Goal: Task Accomplishment & Management: Use online tool/utility

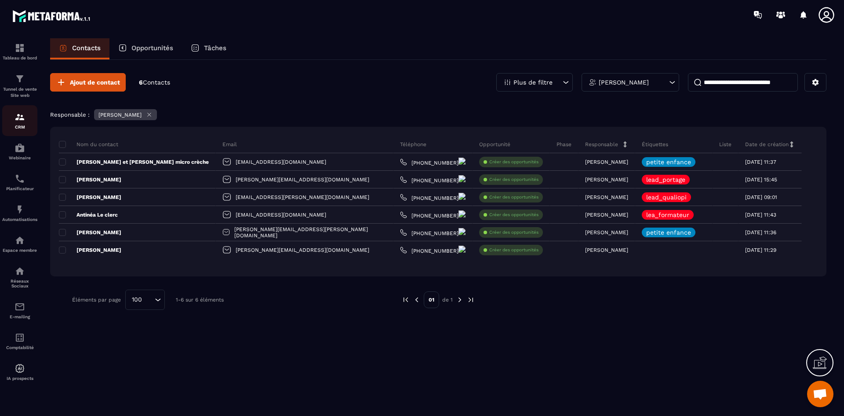
click at [18, 125] on p "CRM" at bounding box center [19, 126] width 35 height 5
click at [12, 85] on div "Tunnel de vente Site web" at bounding box center [19, 85] width 35 height 25
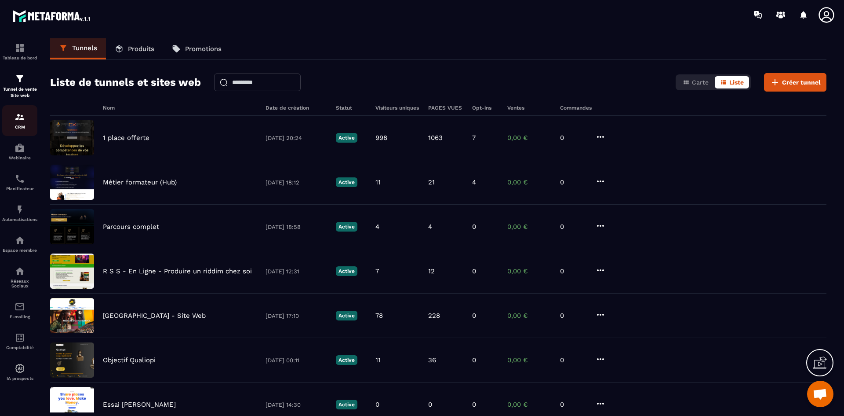
click at [16, 120] on img at bounding box center [20, 117] width 11 height 11
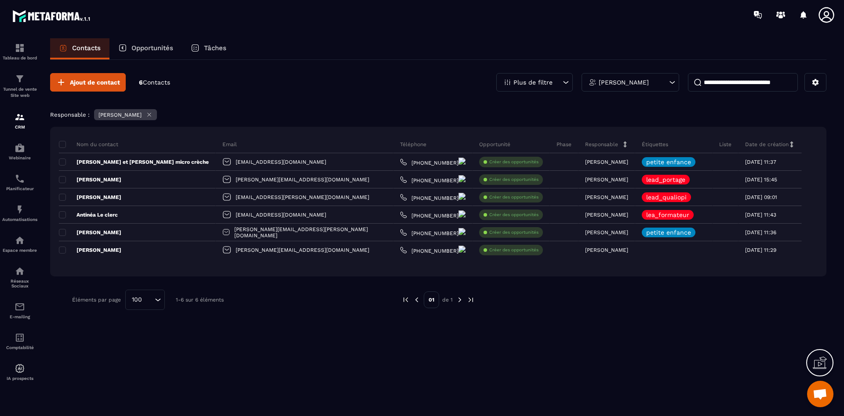
click at [678, 88] on div "[PERSON_NAME]" at bounding box center [631, 82] width 98 height 18
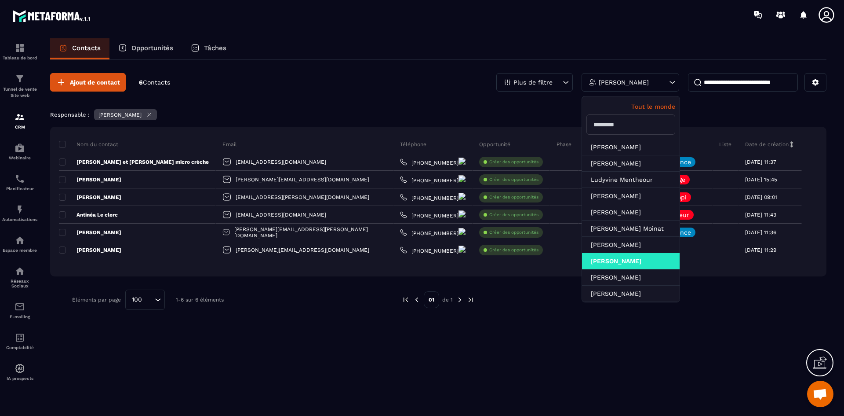
click at [652, 108] on p "Tout le monde" at bounding box center [631, 106] width 89 height 7
click at [722, 113] on div "Responsable : [PERSON_NAME]" at bounding box center [438, 115] width 777 height 13
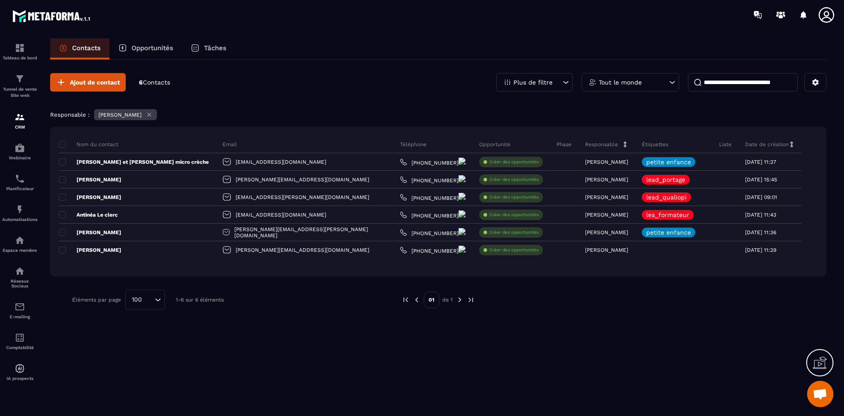
click at [153, 113] on icon at bounding box center [149, 114] width 7 height 7
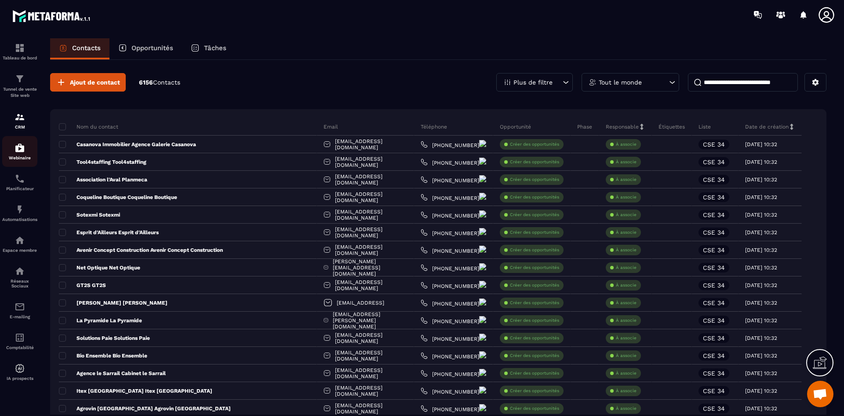
click at [25, 154] on div "Webinaire" at bounding box center [19, 152] width 35 height 18
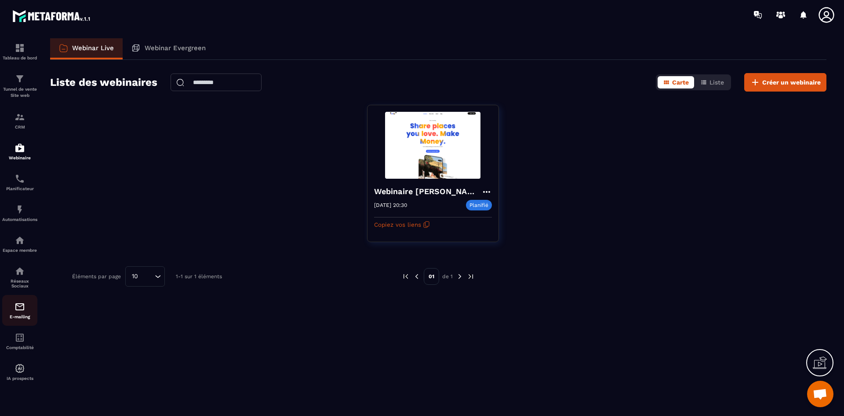
click at [23, 306] on img at bounding box center [20, 306] width 11 height 11
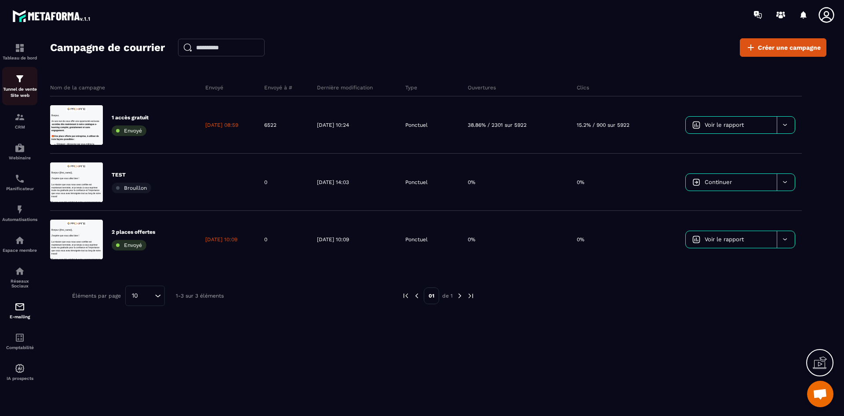
click at [18, 88] on p "Tunnel de vente Site web" at bounding box center [19, 92] width 35 height 12
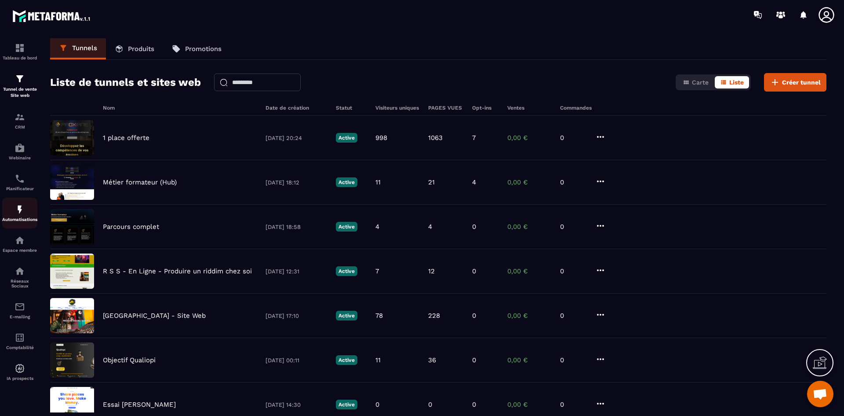
click at [23, 206] on img at bounding box center [20, 209] width 11 height 11
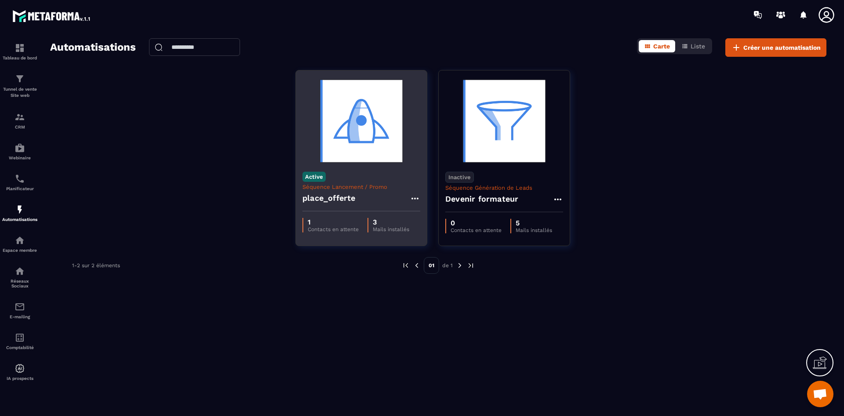
click at [337, 229] on p "Contacts en attente" at bounding box center [333, 229] width 51 height 6
click at [375, 189] on p "Séquence Lancement / Promo" at bounding box center [362, 186] width 118 height 7
click at [416, 198] on icon at bounding box center [415, 198] width 11 height 11
click at [447, 218] on link "Modifier" at bounding box center [437, 217] width 48 height 19
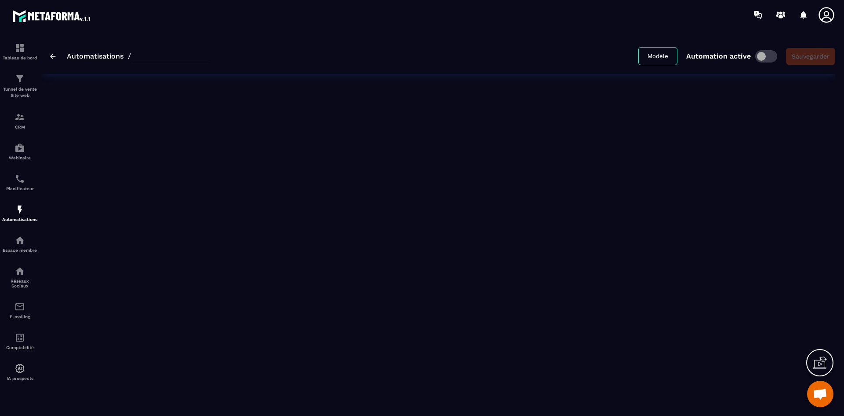
type input "**********"
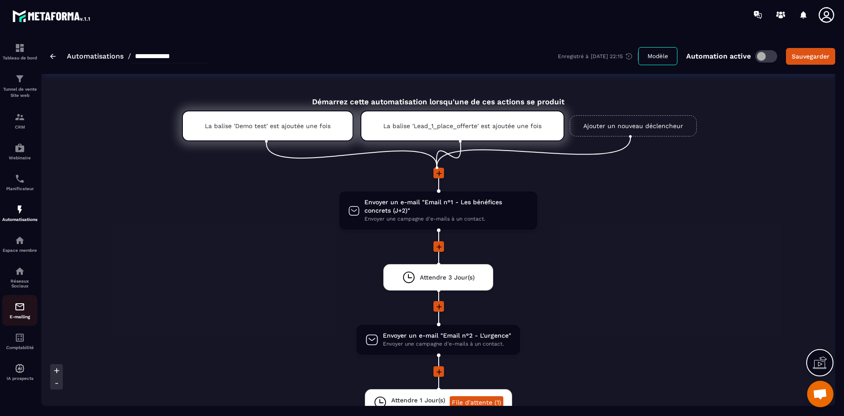
click at [15, 308] on img at bounding box center [20, 306] width 11 height 11
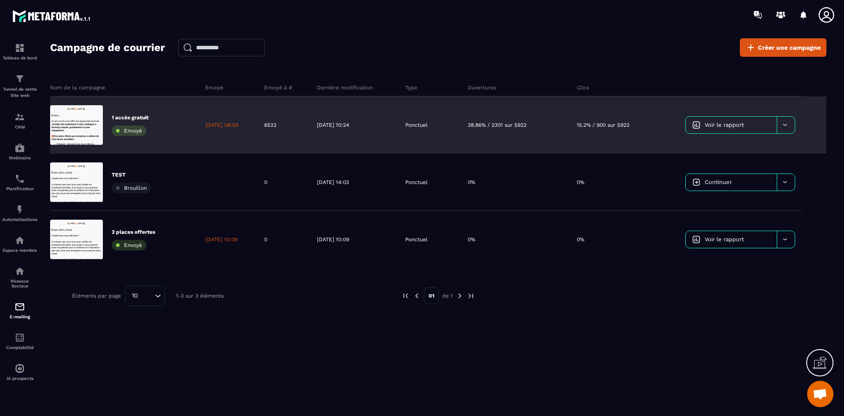
click at [139, 116] on p "1 accès gratuit" at bounding box center [130, 117] width 37 height 7
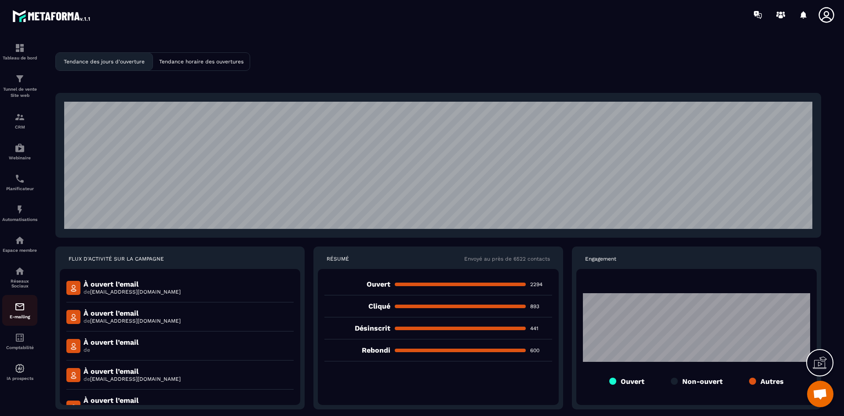
click at [20, 301] on link "E-mailing" at bounding box center [19, 310] width 35 height 31
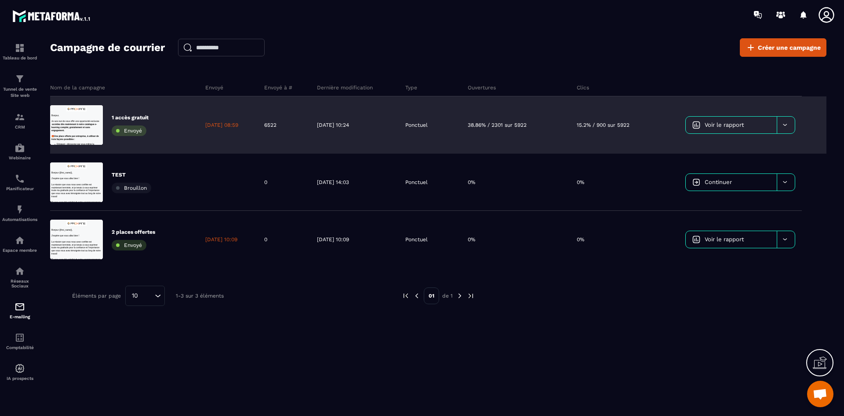
click at [792, 124] on div at bounding box center [786, 125] width 18 height 17
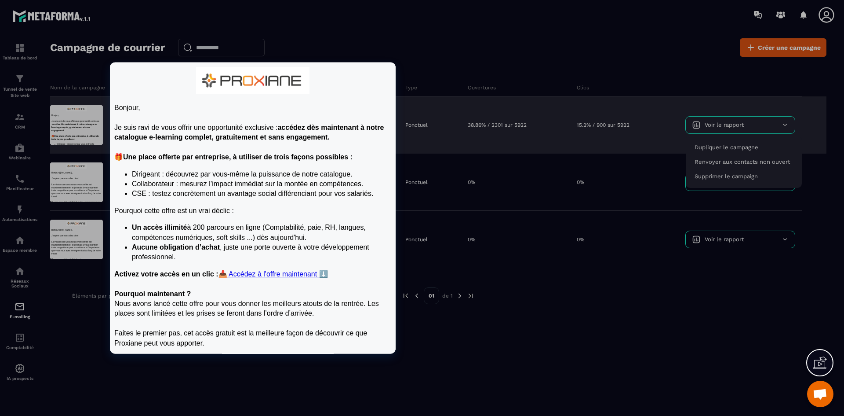
click at [80, 125] on div at bounding box center [76, 125] width 53 height 40
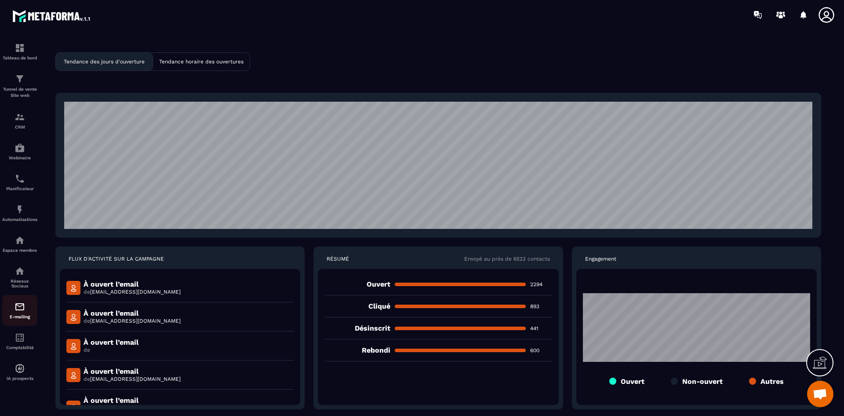
click at [20, 309] on img at bounding box center [20, 306] width 11 height 11
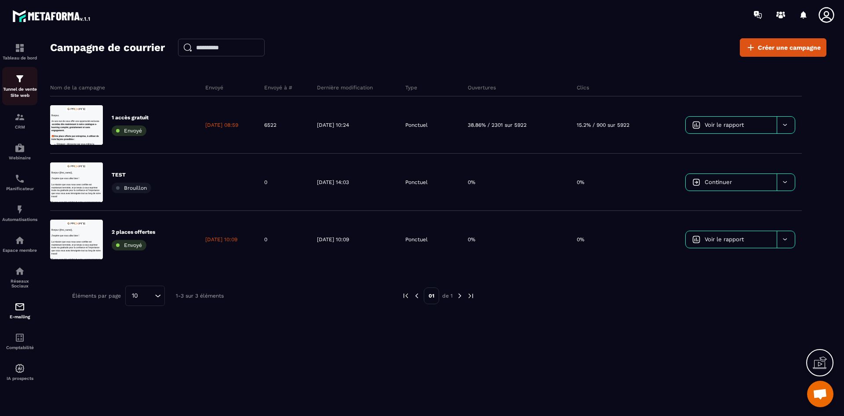
click at [19, 83] on img at bounding box center [20, 78] width 11 height 11
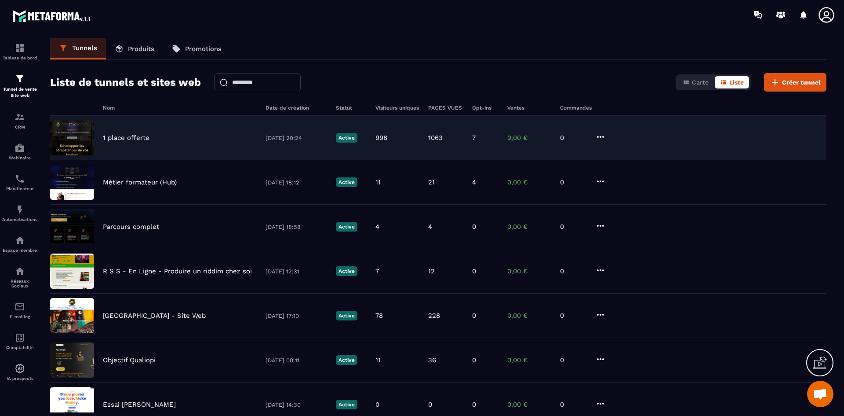
click at [132, 133] on div "1 place offerte [DATE] 20:24 Active 998 1063 7 0,00 € 0" at bounding box center [438, 138] width 777 height 44
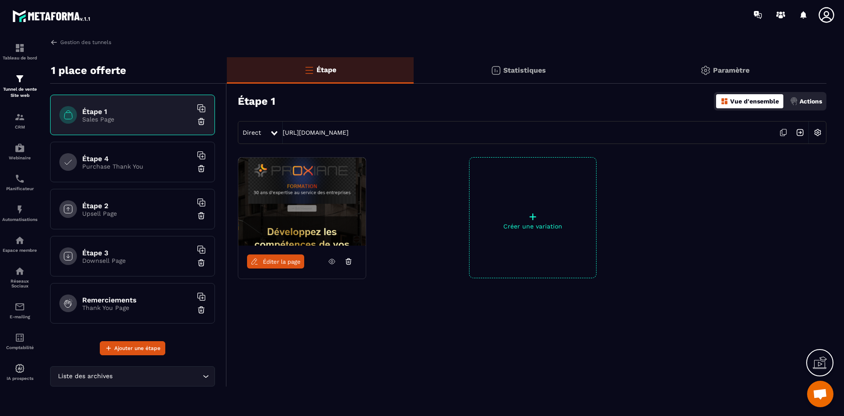
click at [285, 256] on link "Éditer la page" at bounding box center [275, 261] width 57 height 14
